Goal: Navigation & Orientation: Find specific page/section

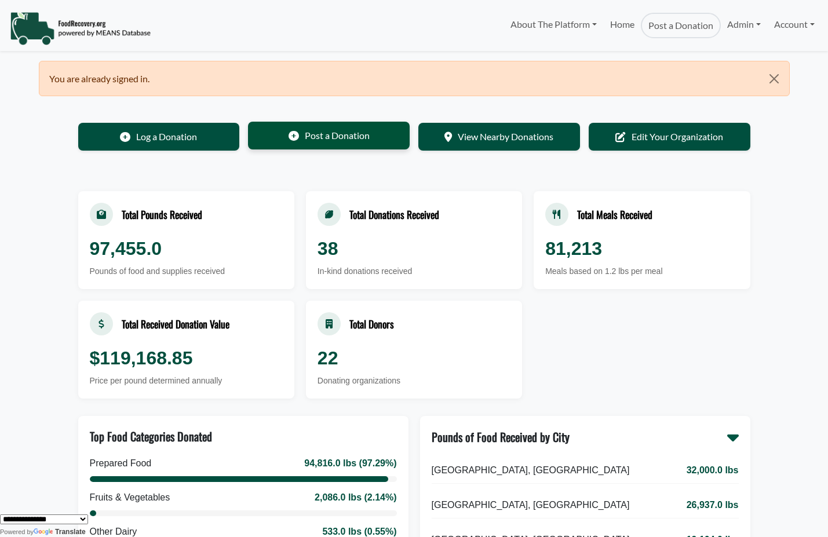
click at [343, 140] on link "Post a Donation" at bounding box center [329, 136] width 162 height 28
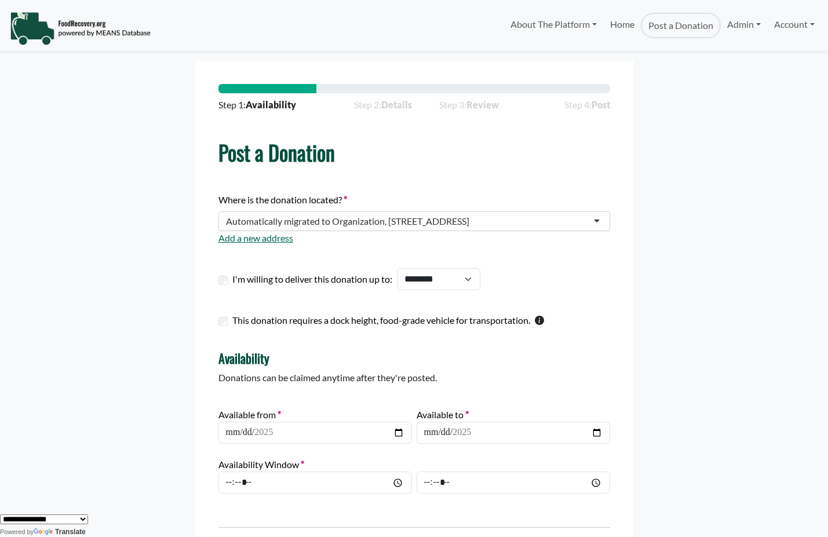
click at [114, 32] on img at bounding box center [80, 28] width 141 height 35
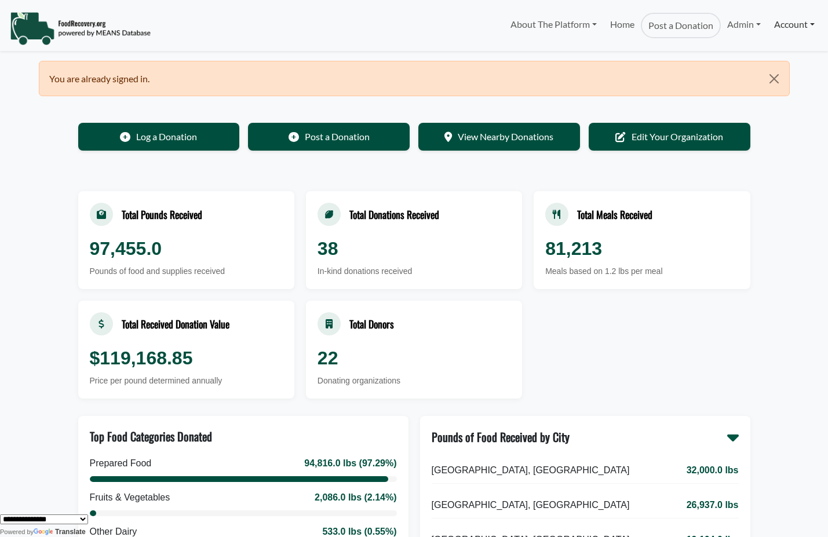
click at [787, 25] on link "Account" at bounding box center [794, 24] width 53 height 23
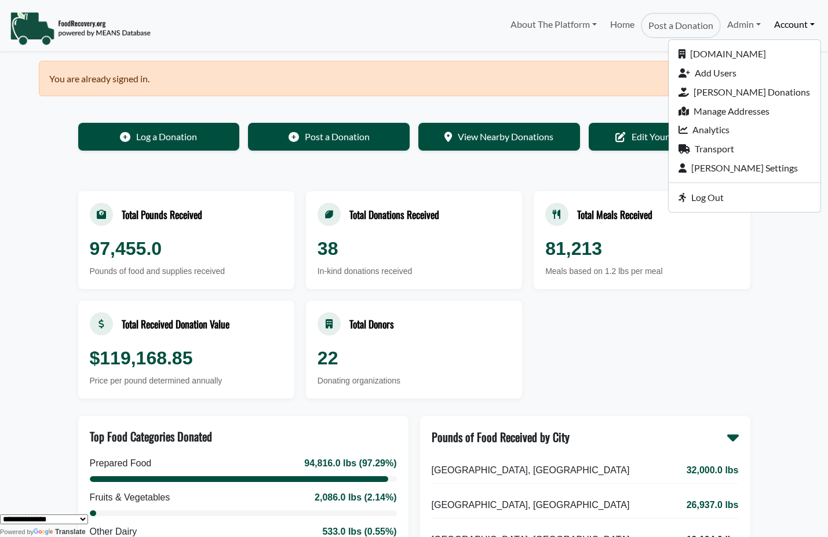
click at [789, 24] on link "Account" at bounding box center [794, 24] width 53 height 23
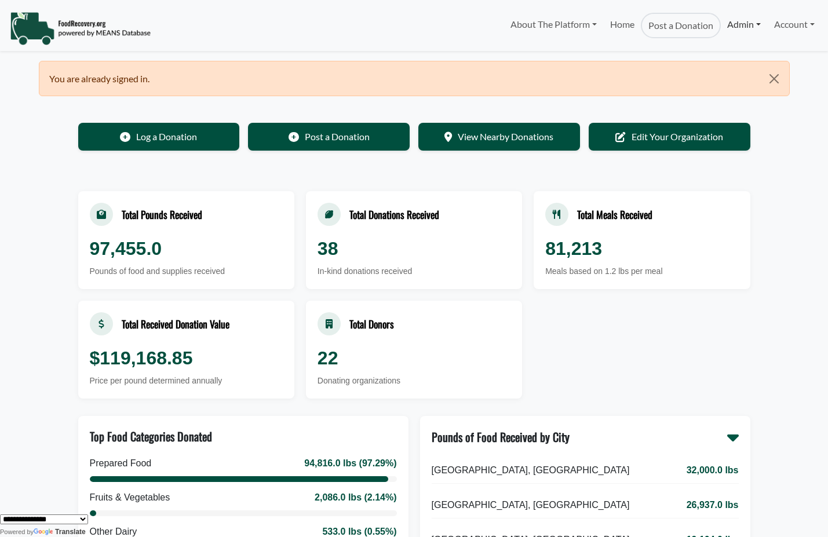
click at [755, 24] on link "Admin" at bounding box center [744, 24] width 46 height 23
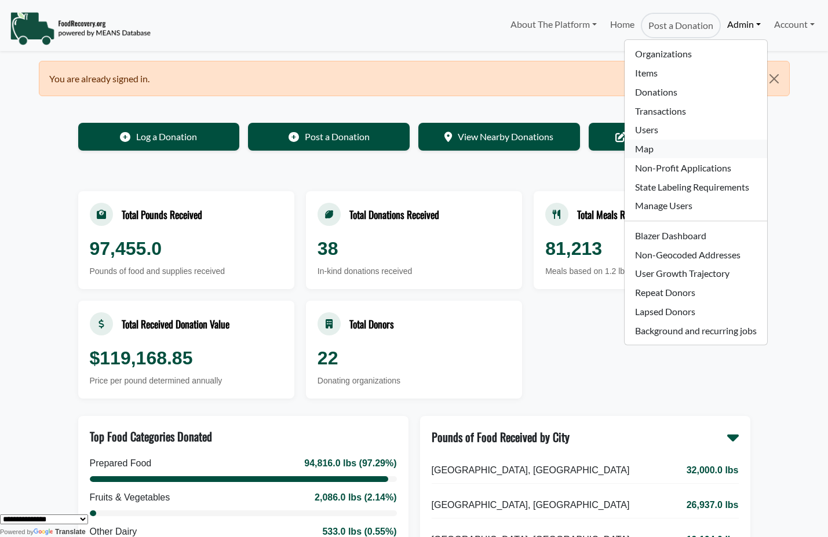
click at [715, 147] on link "Map" at bounding box center [696, 149] width 142 height 19
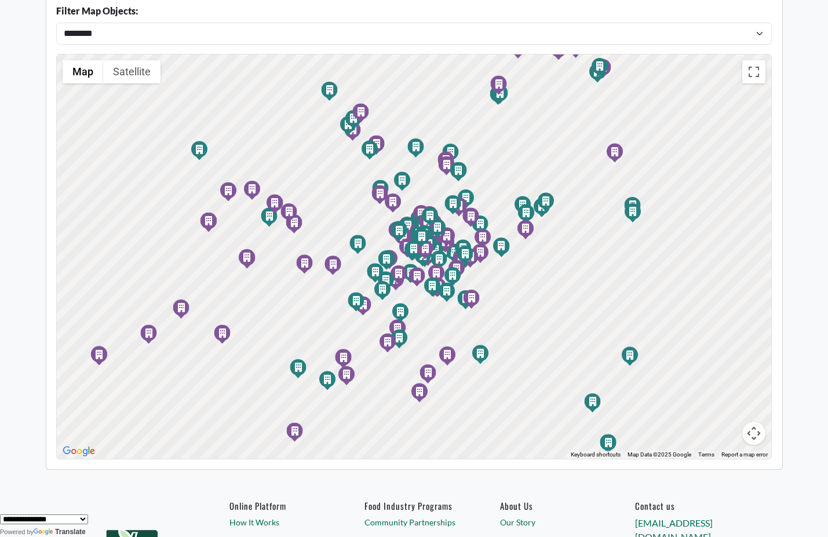
scroll to position [111, 0]
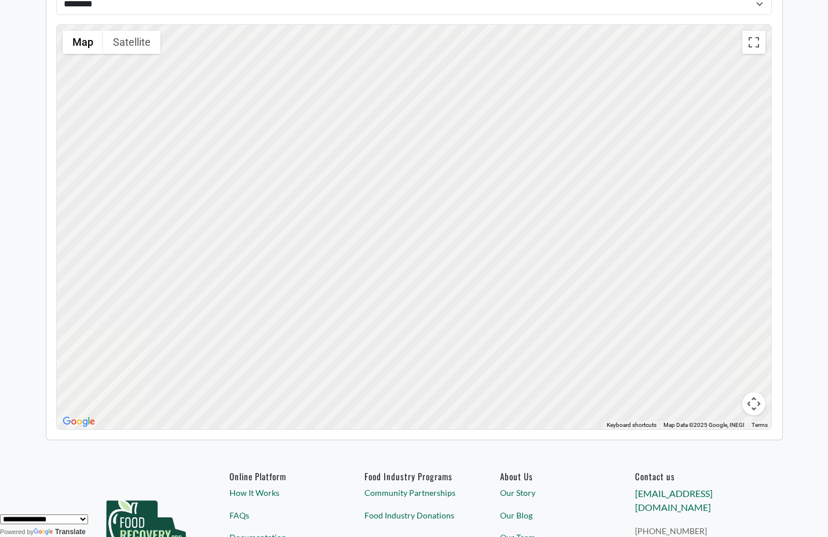
click at [586, 132] on div at bounding box center [414, 227] width 715 height 405
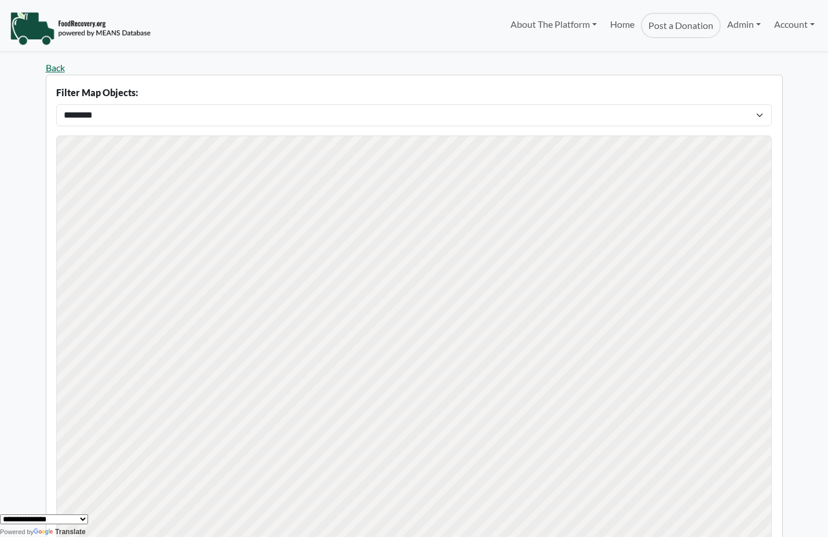
scroll to position [111, 0]
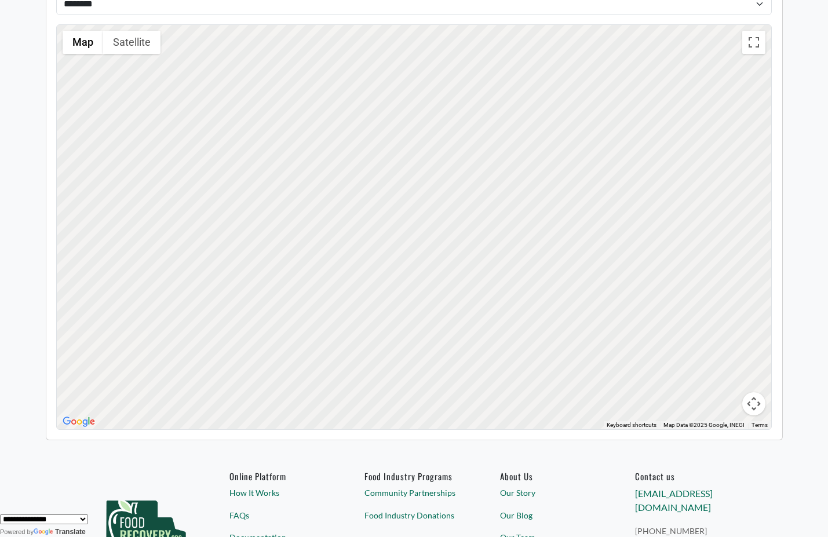
drag, startPoint x: 486, startPoint y: 332, endPoint x: 526, endPoint y: 294, distance: 55.3
click at [526, 294] on div at bounding box center [414, 227] width 715 height 405
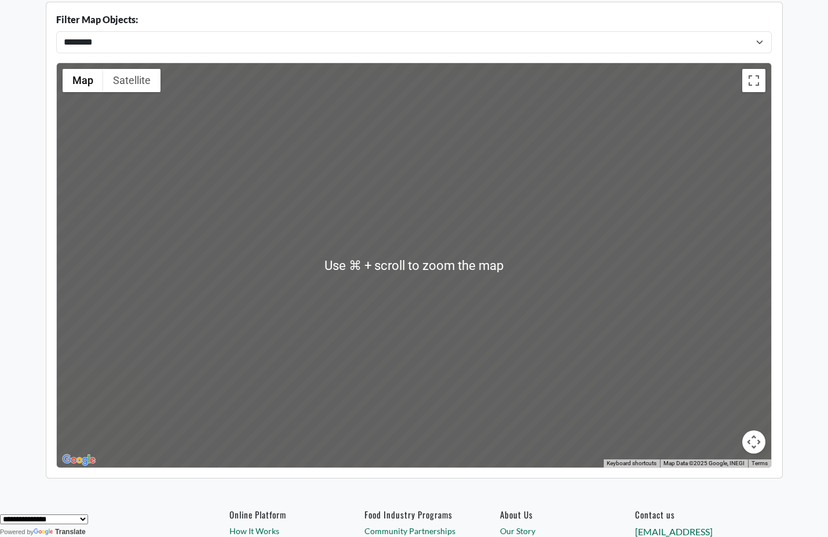
scroll to position [75, 0]
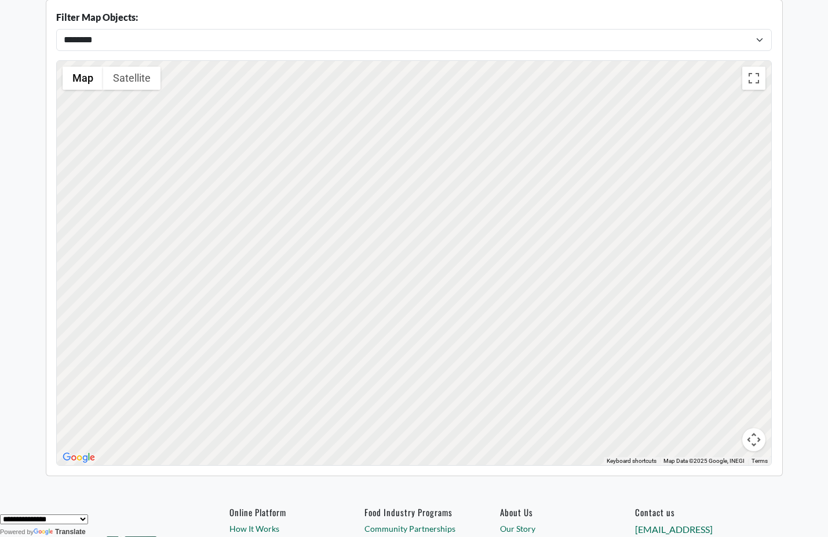
drag, startPoint x: 516, startPoint y: 299, endPoint x: 491, endPoint y: 350, distance: 56.8
click at [491, 350] on div "To activate drag with keyboard, press Alt + Enter. Once in keyboard drag state,…" at bounding box center [414, 263] width 715 height 405
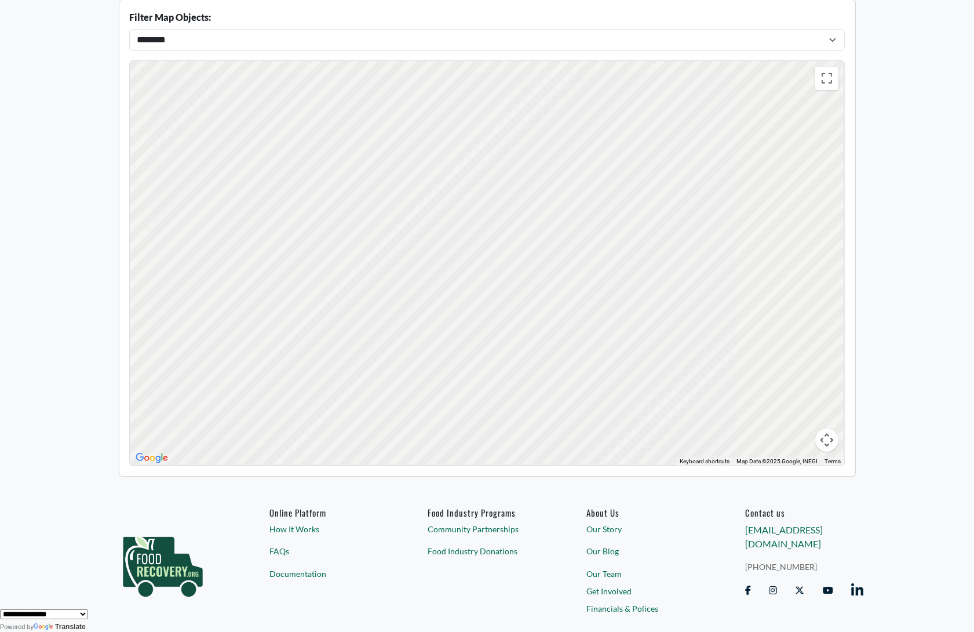
click at [449, 34] on div "**********" at bounding box center [487, 30] width 716 height 41
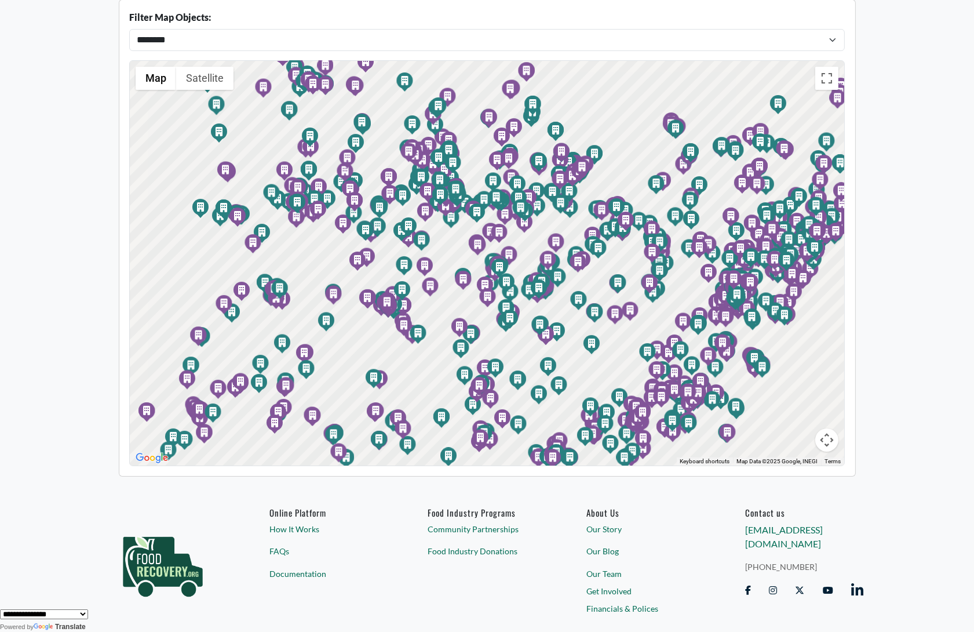
click at [449, 34] on div "**********" at bounding box center [487, 30] width 716 height 41
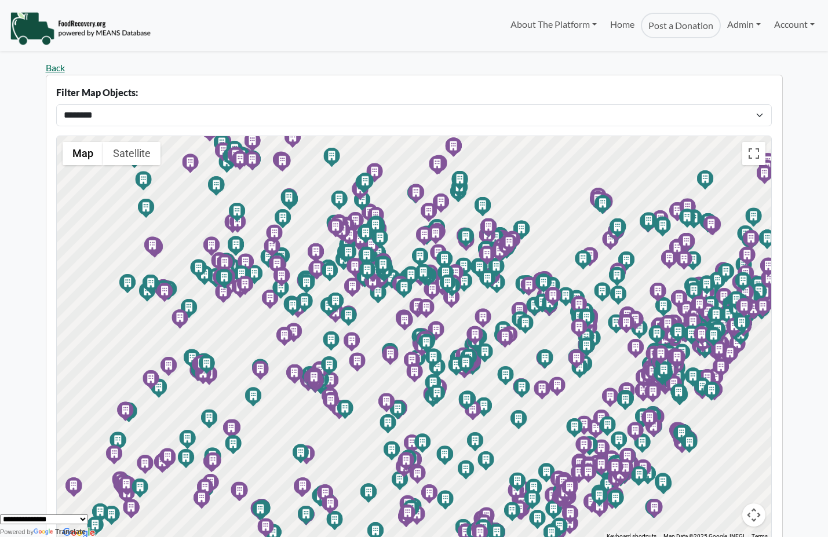
scroll to position [0, 0]
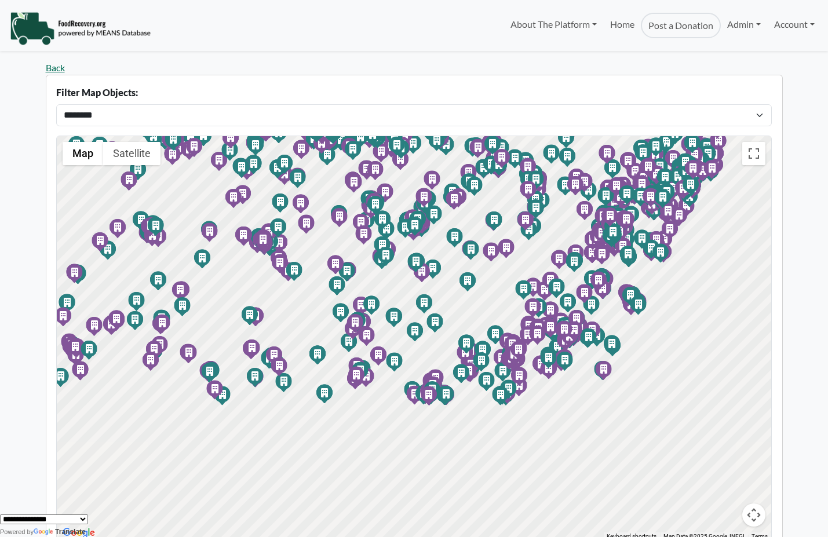
drag, startPoint x: 520, startPoint y: 338, endPoint x: 611, endPoint y: 198, distance: 167.7
click at [611, 198] on div "To activate drag with keyboard, press Alt + Enter. Once in keyboard drag state,…" at bounding box center [414, 338] width 715 height 405
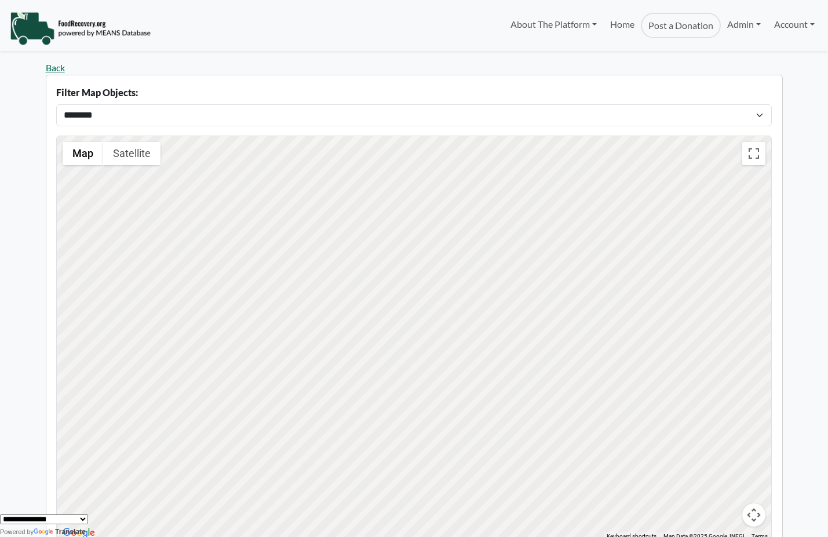
drag, startPoint x: 464, startPoint y: 304, endPoint x: 486, endPoint y: 162, distance: 143.1
click at [486, 162] on div at bounding box center [414, 338] width 715 height 405
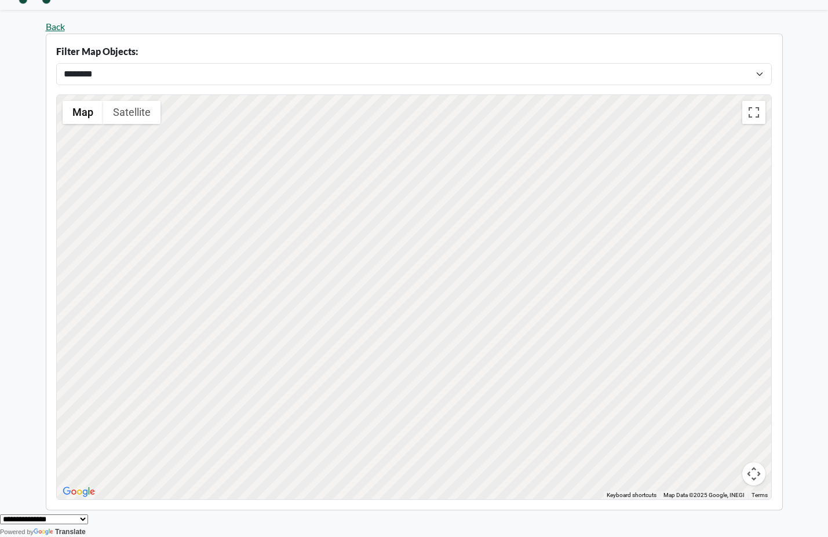
drag, startPoint x: 486, startPoint y: 162, endPoint x: 506, endPoint y: 340, distance: 178.4
click at [506, 340] on div at bounding box center [414, 297] width 715 height 405
drag, startPoint x: 506, startPoint y: 340, endPoint x: 217, endPoint y: 454, distance: 310.4
click at [474, 362] on div at bounding box center [414, 297] width 715 height 405
click at [217, 454] on div at bounding box center [414, 297] width 715 height 405
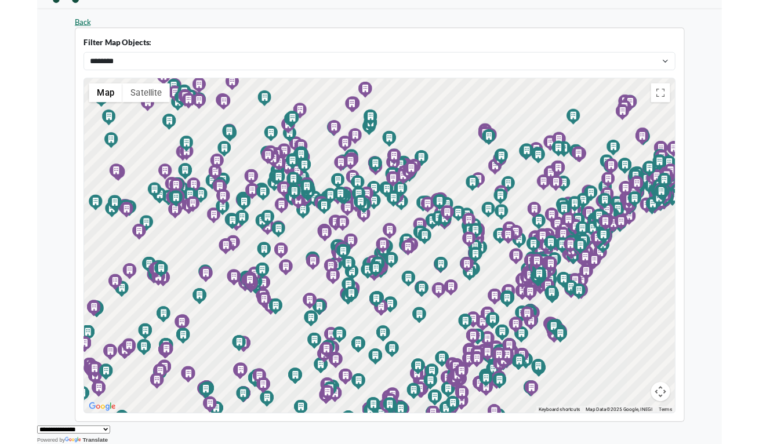
scroll to position [41, 0]
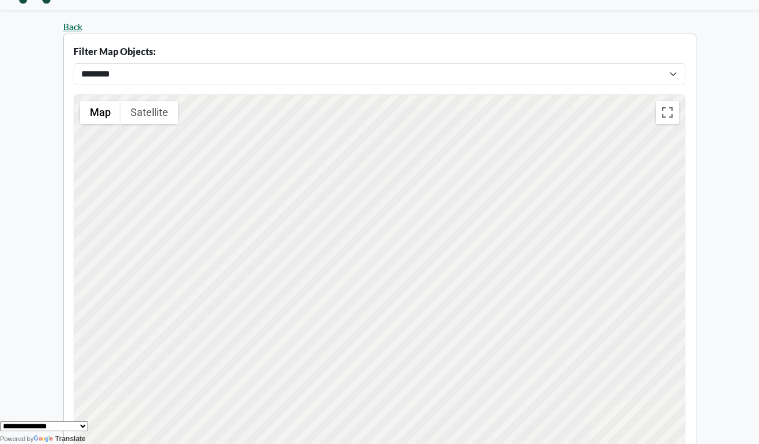
drag, startPoint x: 828, startPoint y: 534, endPoint x: 505, endPoint y: 333, distance: 379.8
click at [505, 333] on div at bounding box center [379, 297] width 610 height 405
